Goal: Check status: Check status

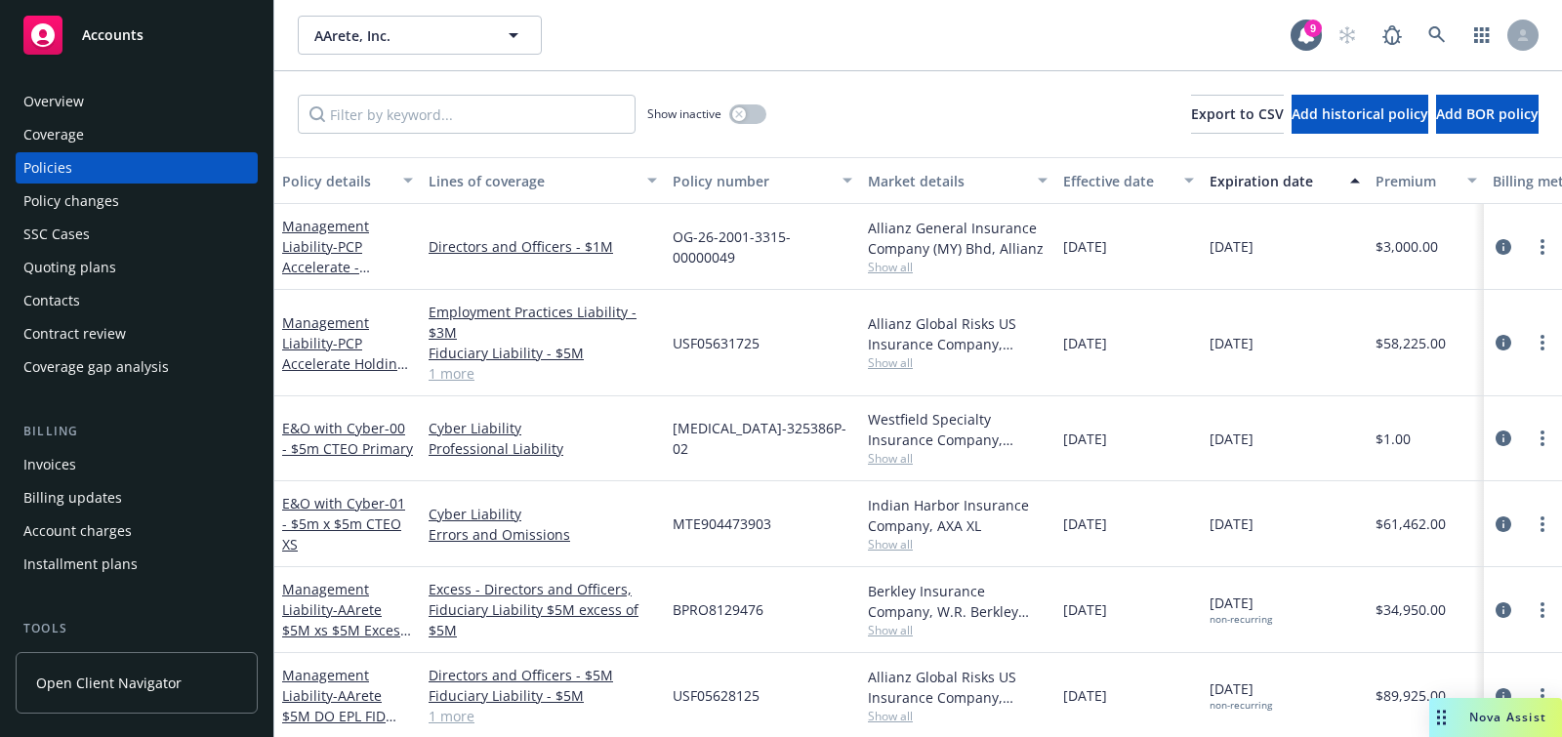
scroll to position [7, 0]
